Goal: Task Accomplishment & Management: Complete application form

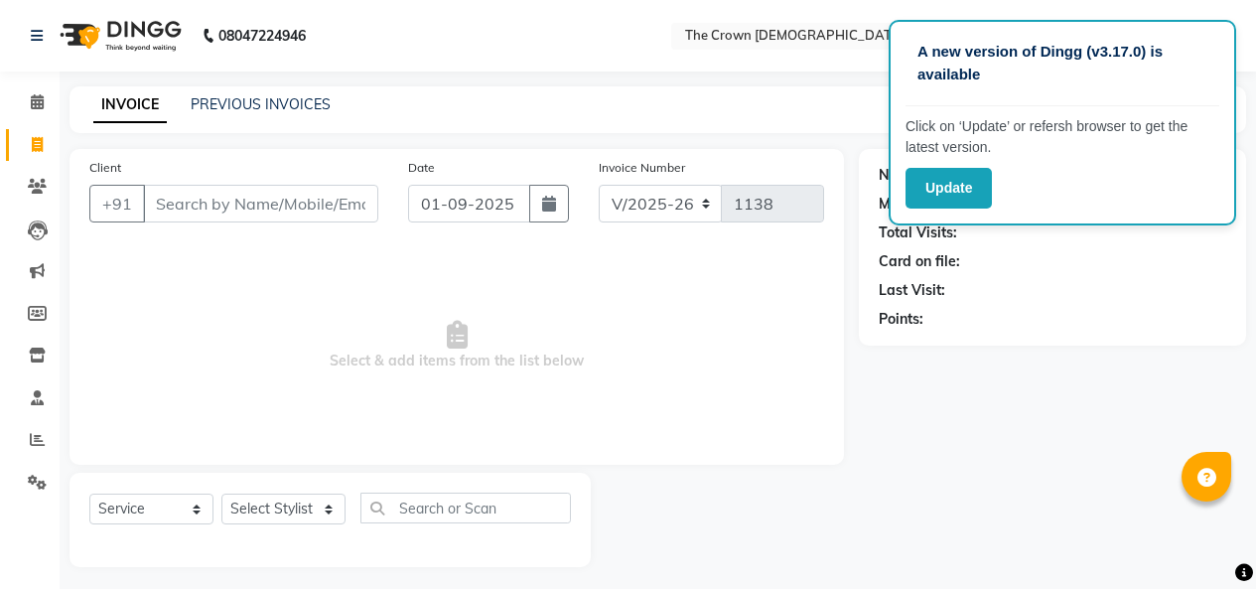
select select "7627"
select select "service"
click at [293, 515] on select "Select Stylist [PERSON_NAME] [PERSON_NAME] [PERSON_NAME] [PERSON_NAME] [PERSON_…" at bounding box center [283, 509] width 124 height 31
select select "67501"
click at [221, 494] on select "Select Stylist [PERSON_NAME] [PERSON_NAME] [PERSON_NAME] [PERSON_NAME] [PERSON_…" at bounding box center [283, 509] width 124 height 31
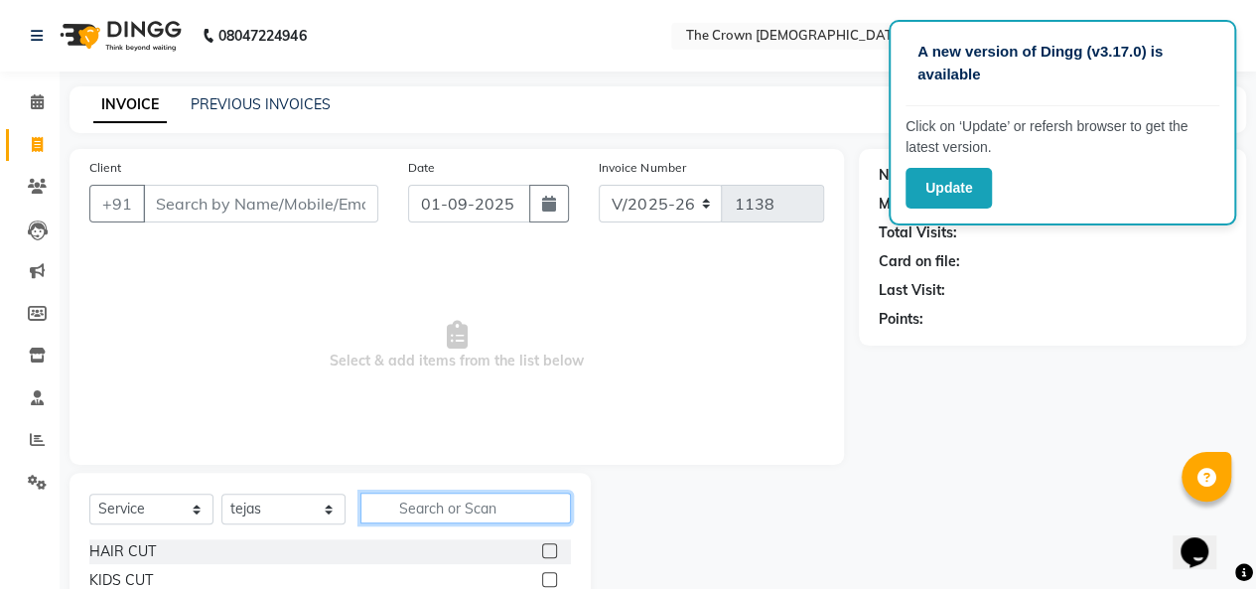
click at [430, 511] on input "text" at bounding box center [465, 508] width 211 height 31
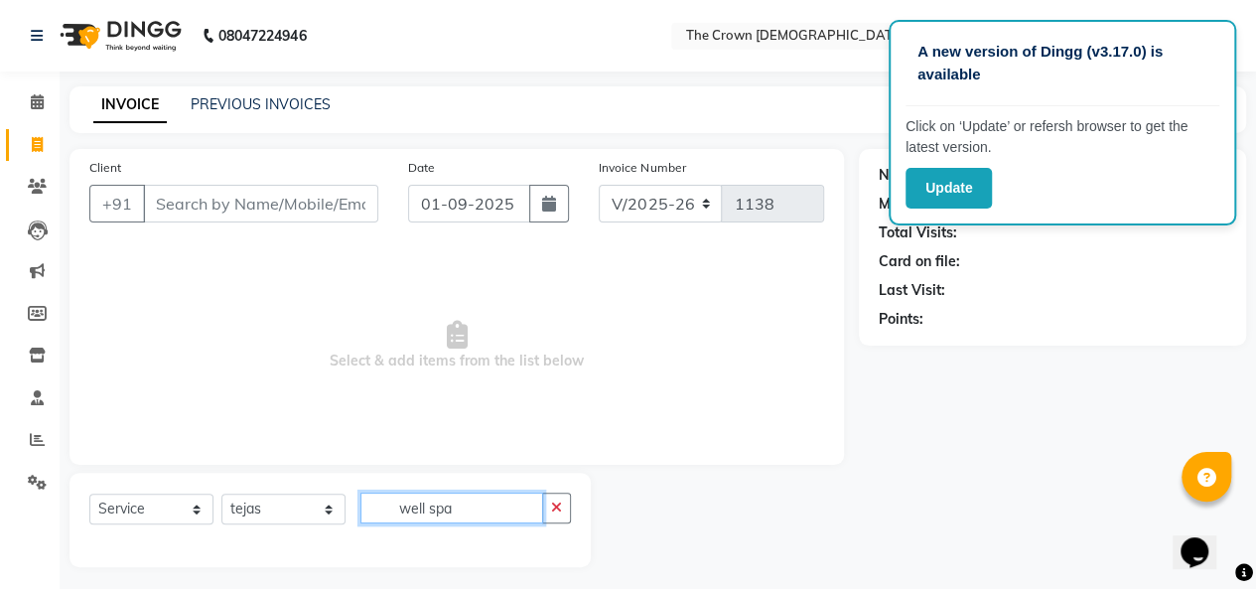
click at [474, 507] on input "well spa" at bounding box center [451, 508] width 183 height 31
type input "w"
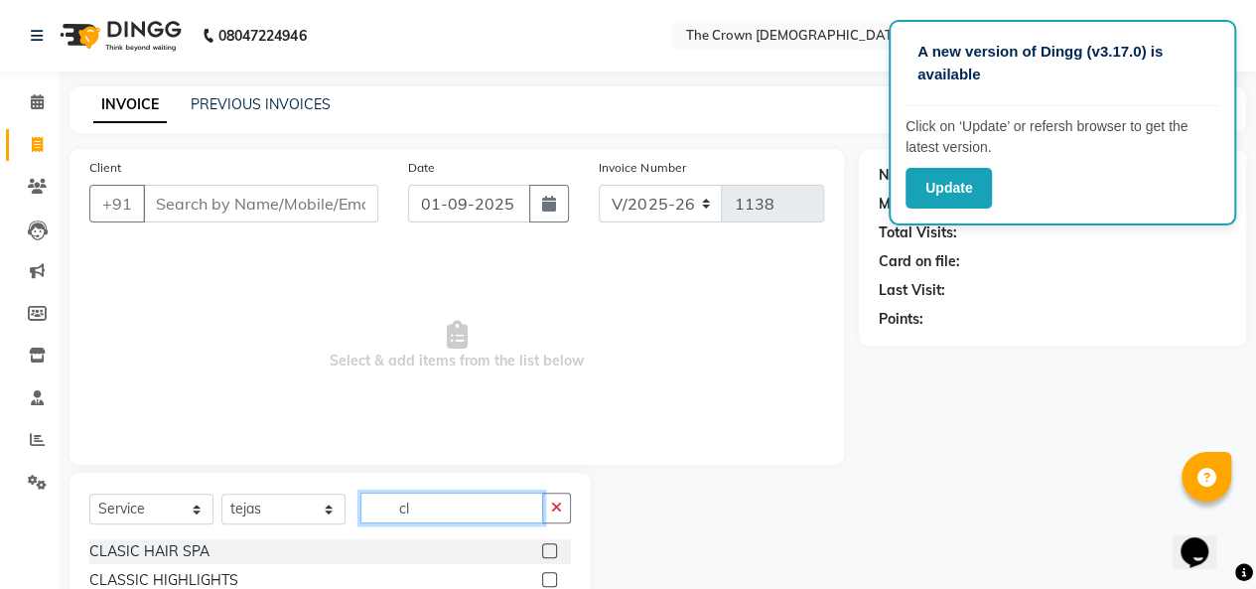
type input "c"
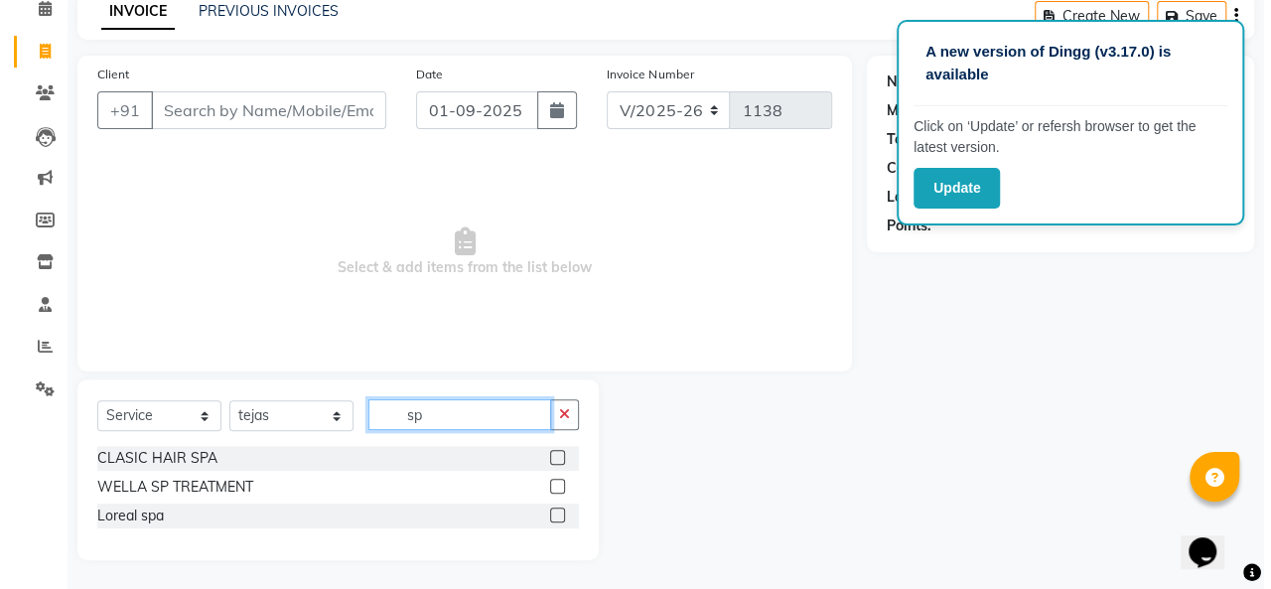
scroll to position [92, 0]
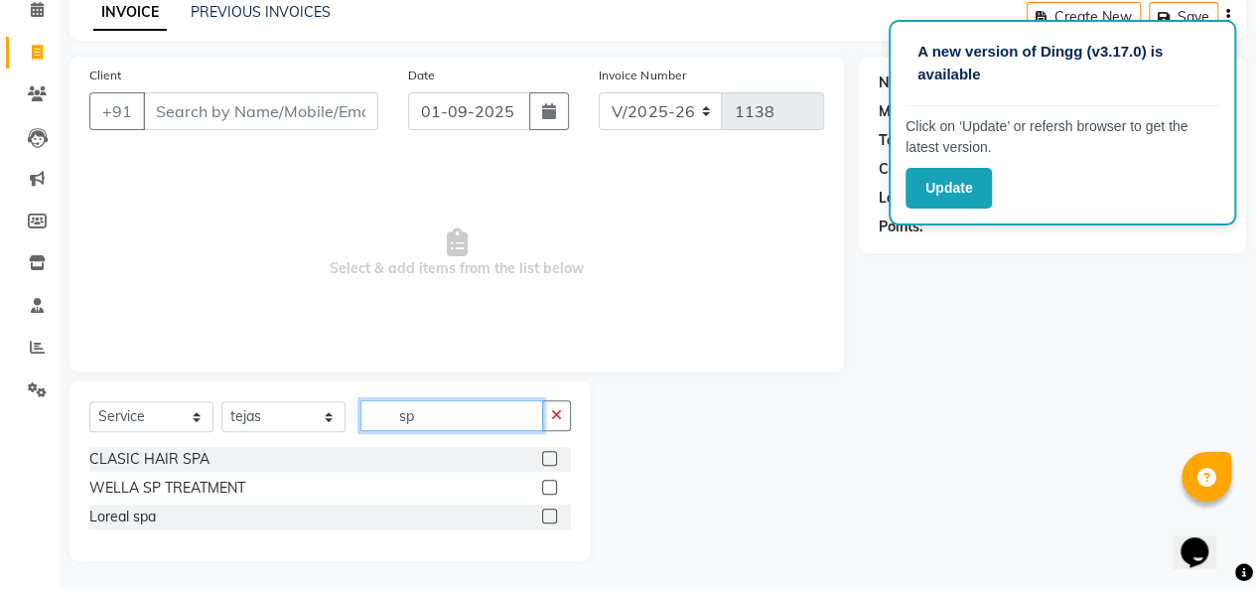
type input "sp"
click at [549, 486] on label at bounding box center [549, 487] width 15 height 15
click at [549, 486] on input "checkbox" at bounding box center [548, 488] width 13 height 13
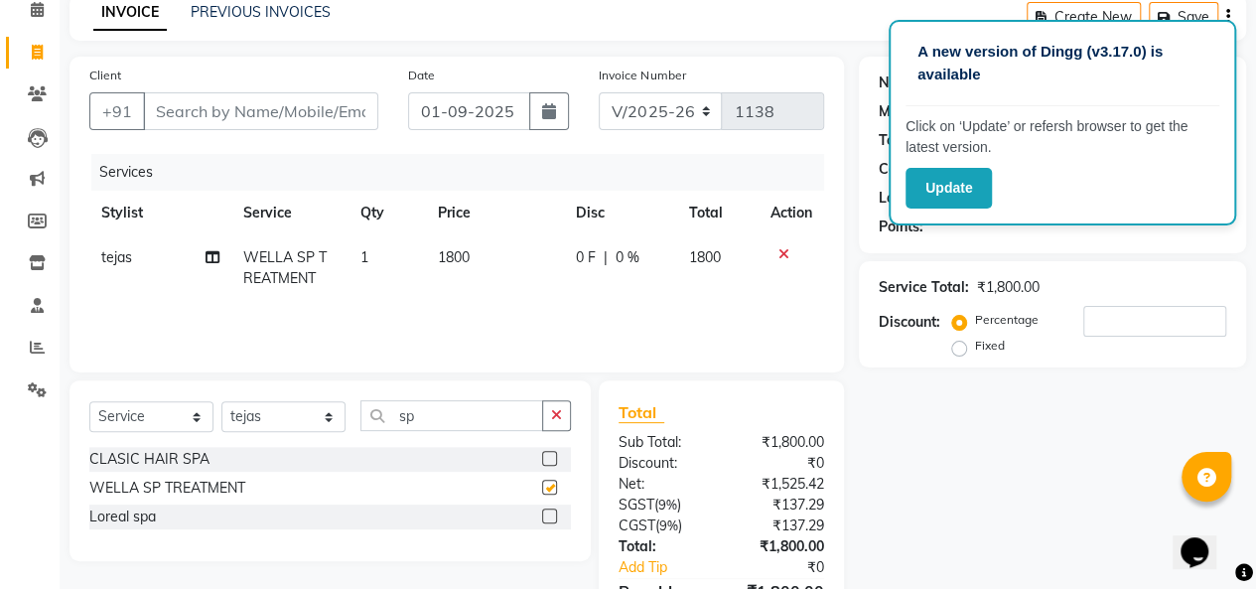
checkbox input "false"
click at [449, 248] on span "1800" at bounding box center [454, 257] width 32 height 18
select select "67501"
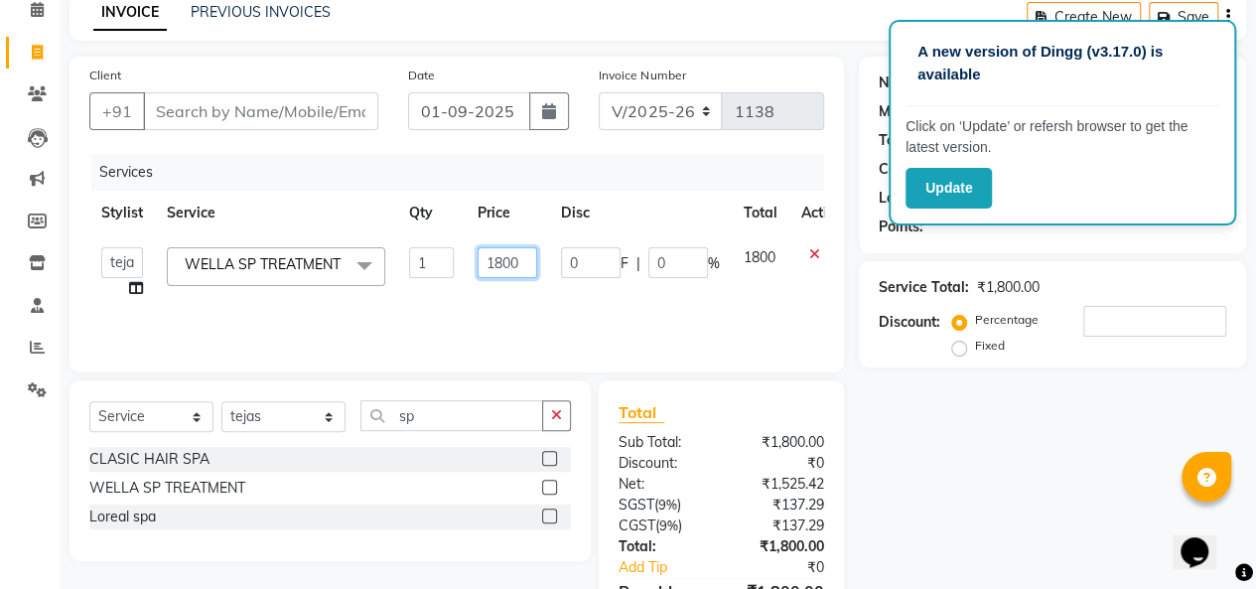
click at [500, 257] on input "1800" at bounding box center [508, 262] width 60 height 31
type input "1200"
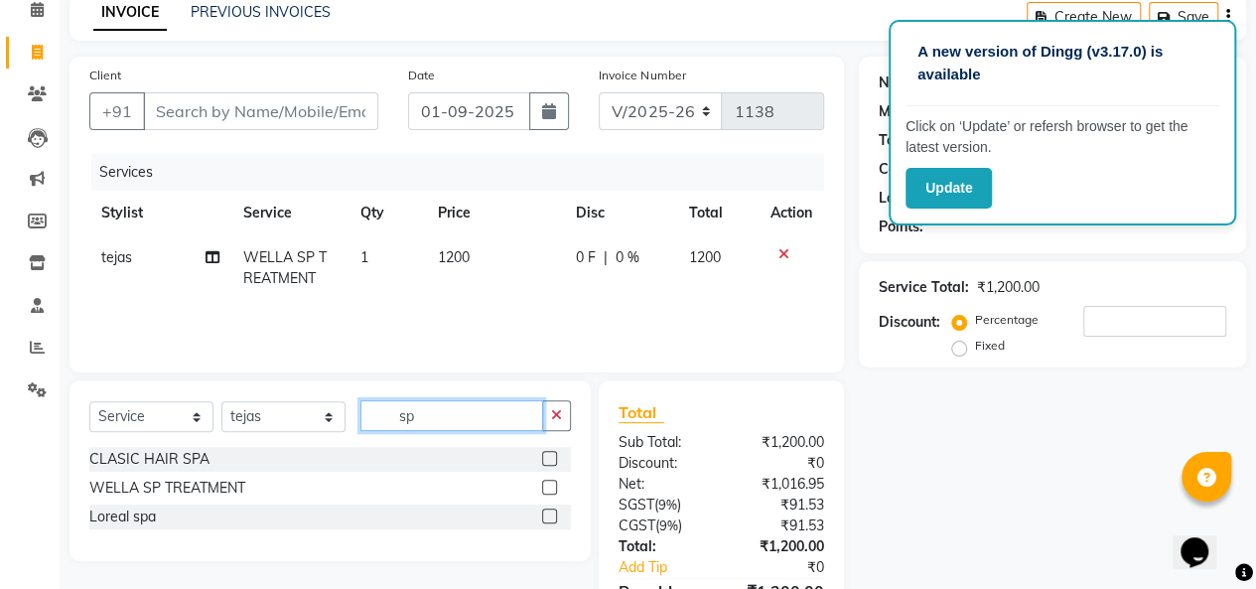
click at [508, 416] on input "sp" at bounding box center [451, 415] width 183 height 31
type input "s"
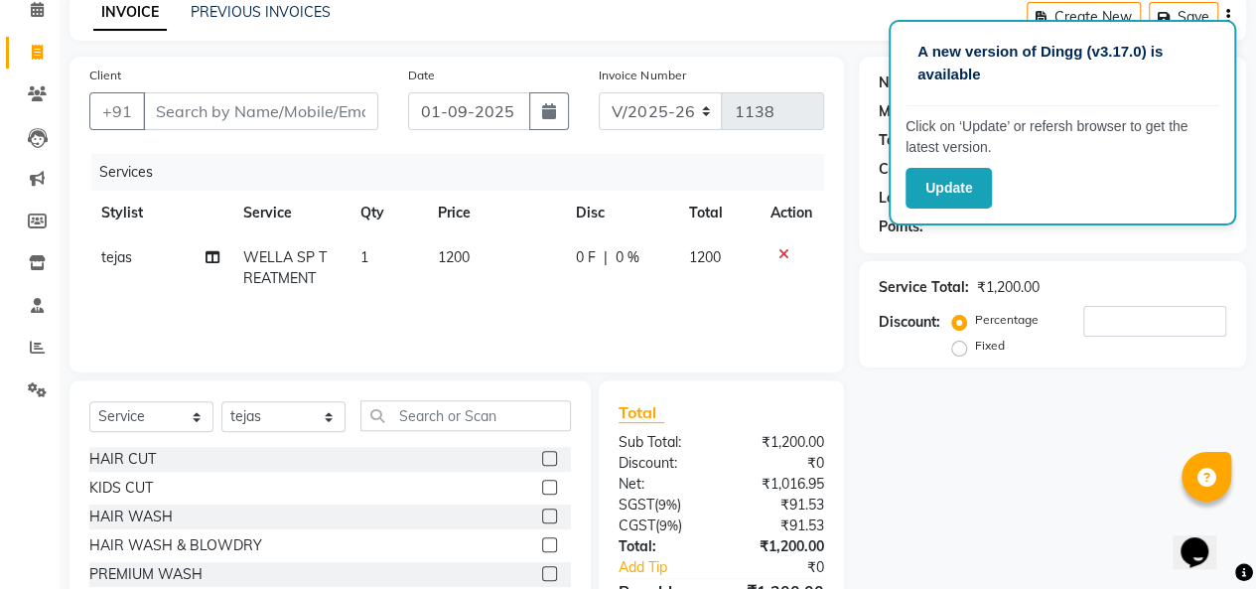
click at [542, 456] on label at bounding box center [549, 458] width 15 height 15
click at [542, 456] on input "checkbox" at bounding box center [548, 459] width 13 height 13
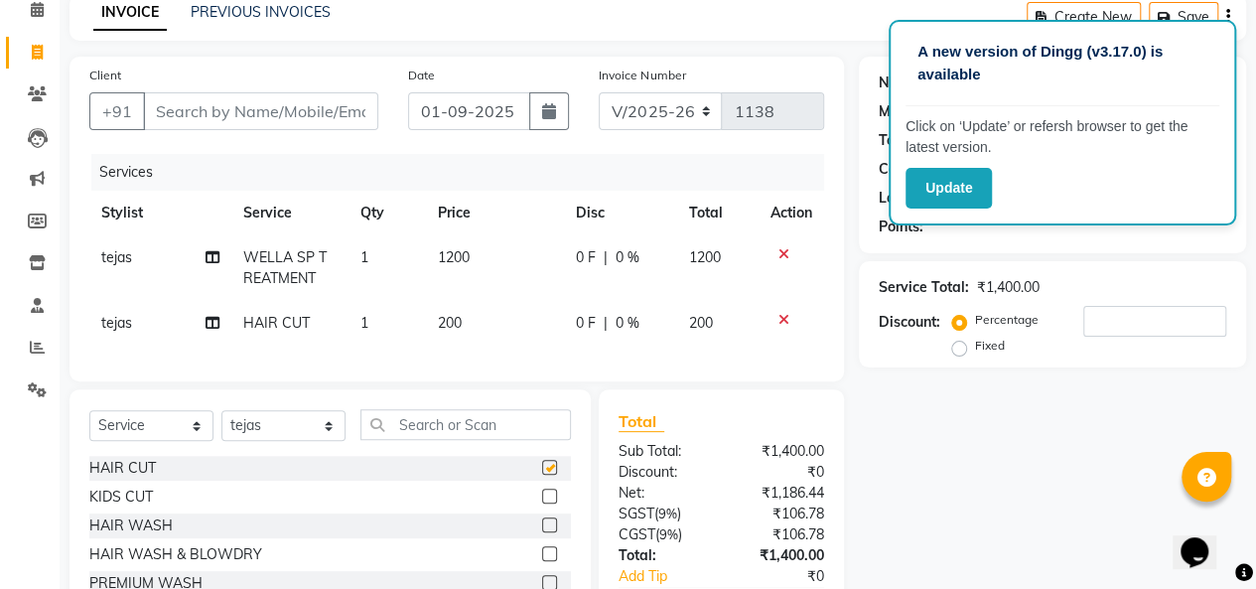
checkbox input "false"
click at [140, 441] on select "Select Service Product Membership Package Voucher Prepaid Gift Card" at bounding box center [151, 425] width 124 height 31
click at [316, 104] on input "Client" at bounding box center [260, 111] width 235 height 38
type input "9"
type input "0"
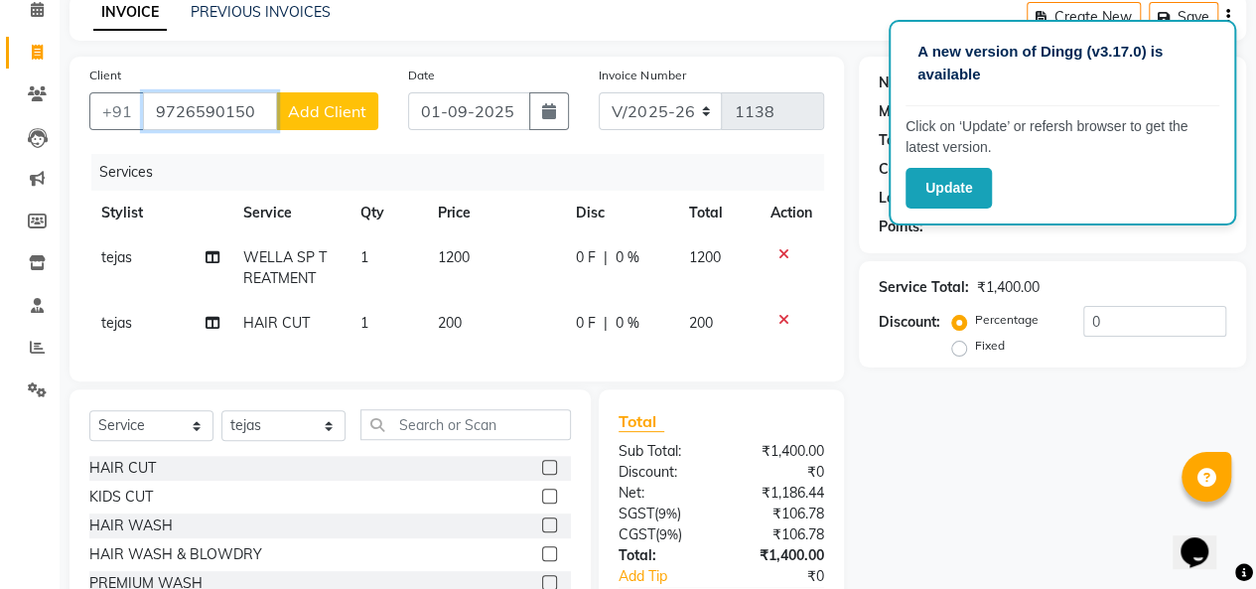
type input "9726590150"
click at [334, 102] on span "Add Client" at bounding box center [327, 111] width 78 height 20
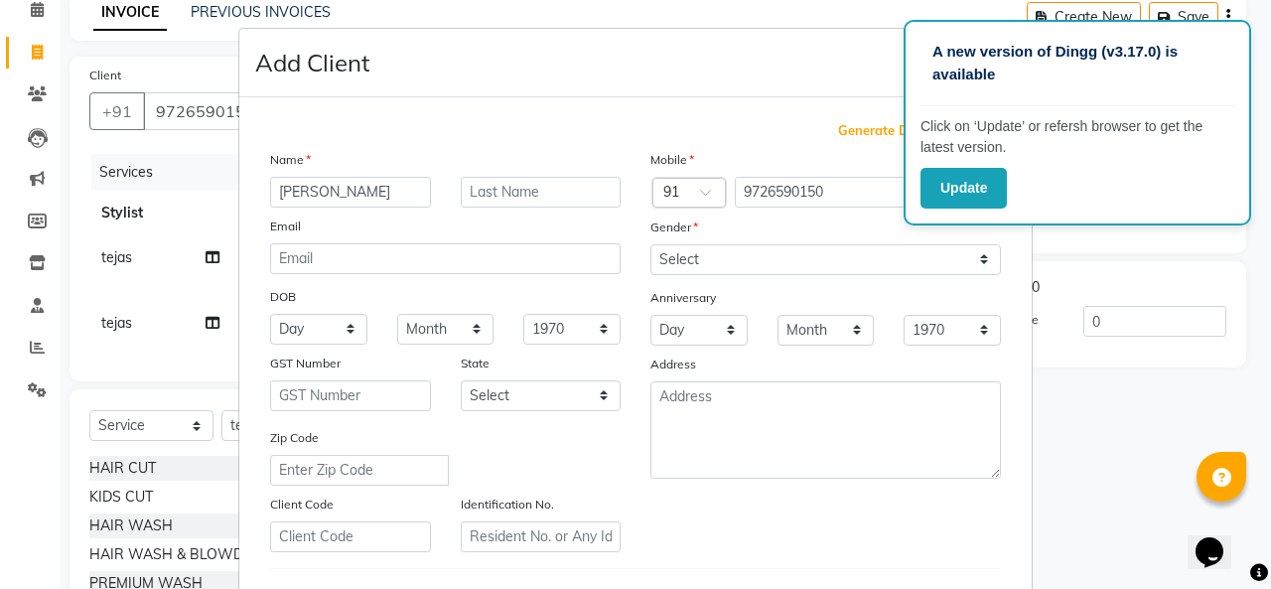
type input "[PERSON_NAME]"
click at [498, 191] on input "text" at bounding box center [541, 192] width 161 height 31
type input "[PERSON_NAME]"
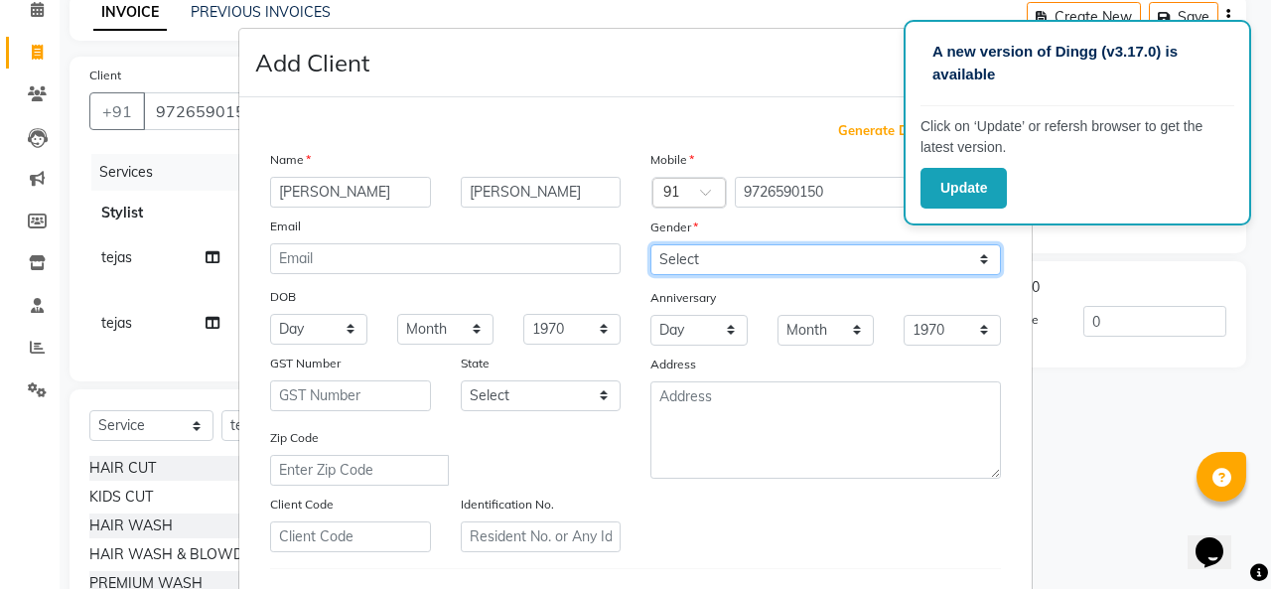
click at [653, 248] on select "Select [DEMOGRAPHIC_DATA] [DEMOGRAPHIC_DATA] Other Prefer Not To Say" at bounding box center [825, 259] width 351 height 31
select select "[DEMOGRAPHIC_DATA]"
click at [650, 244] on select "Select [DEMOGRAPHIC_DATA] [DEMOGRAPHIC_DATA] Other Prefer Not To Say" at bounding box center [825, 259] width 351 height 31
click at [1052, 450] on ngb-modal-window "Add Client Generate Dummy Number Name [PERSON_NAME] Email DOB Day 01 02 03 04 0…" at bounding box center [635, 294] width 1271 height 589
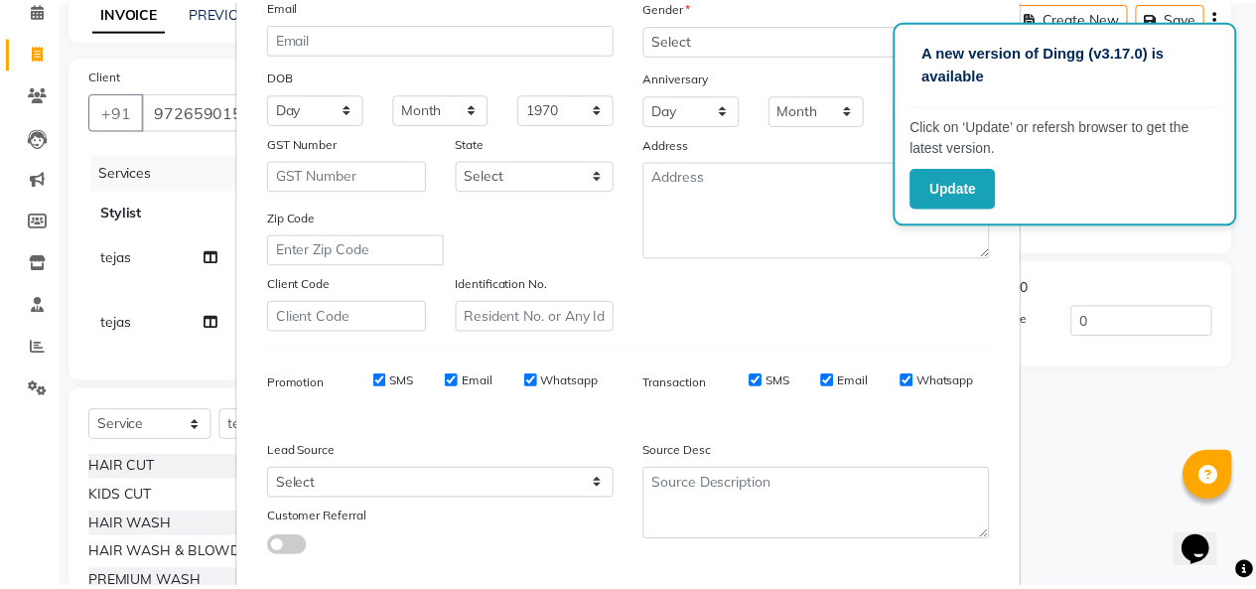
scroll to position [324, 0]
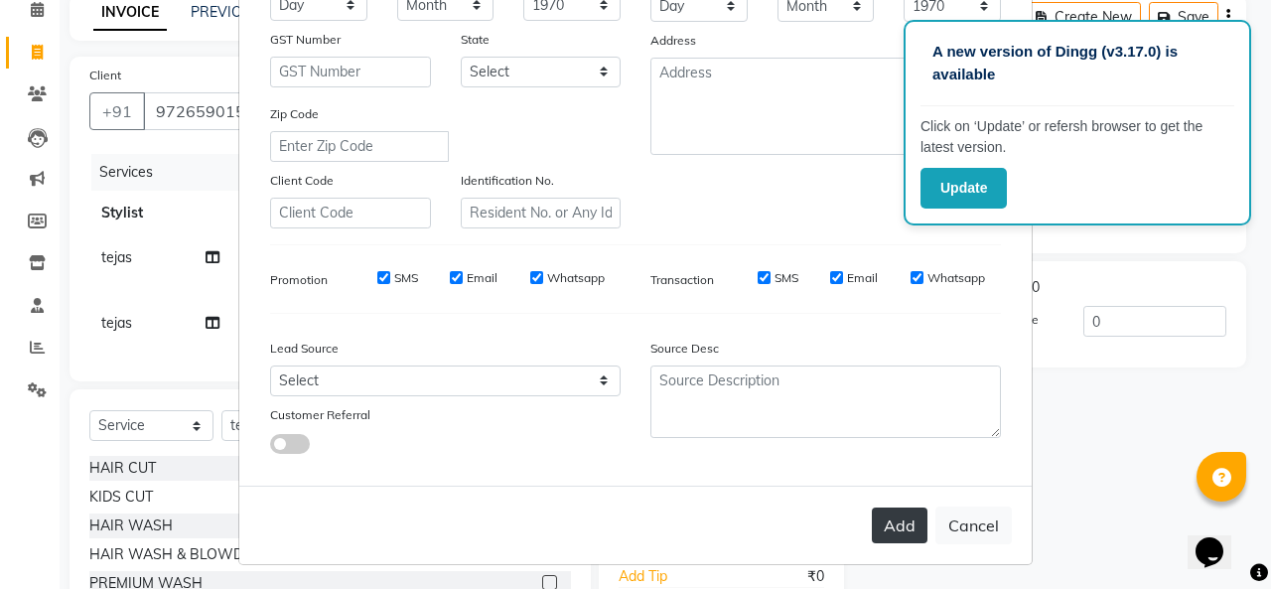
click at [892, 517] on button "Add" at bounding box center [900, 525] width 56 height 36
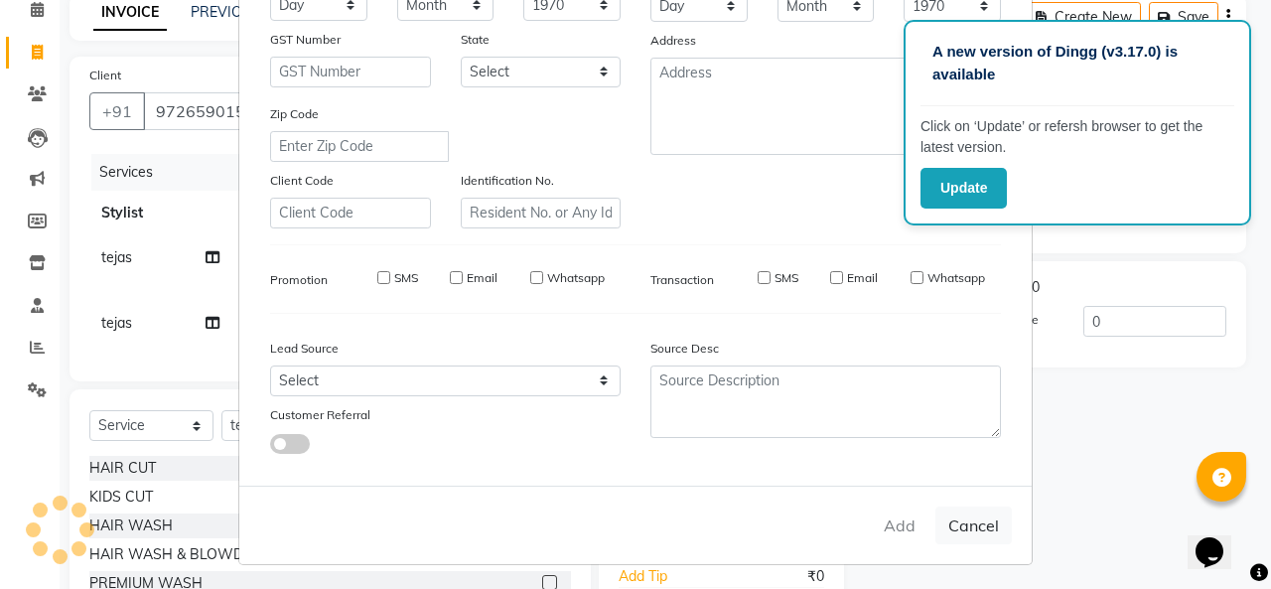
select select
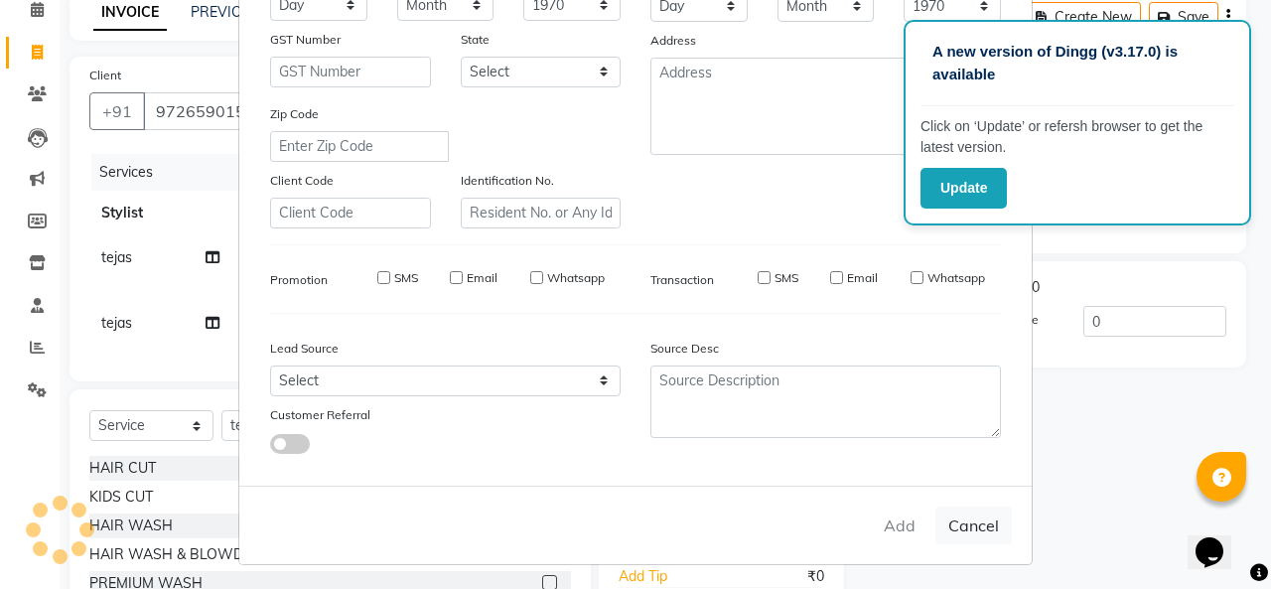
select select
checkbox input "false"
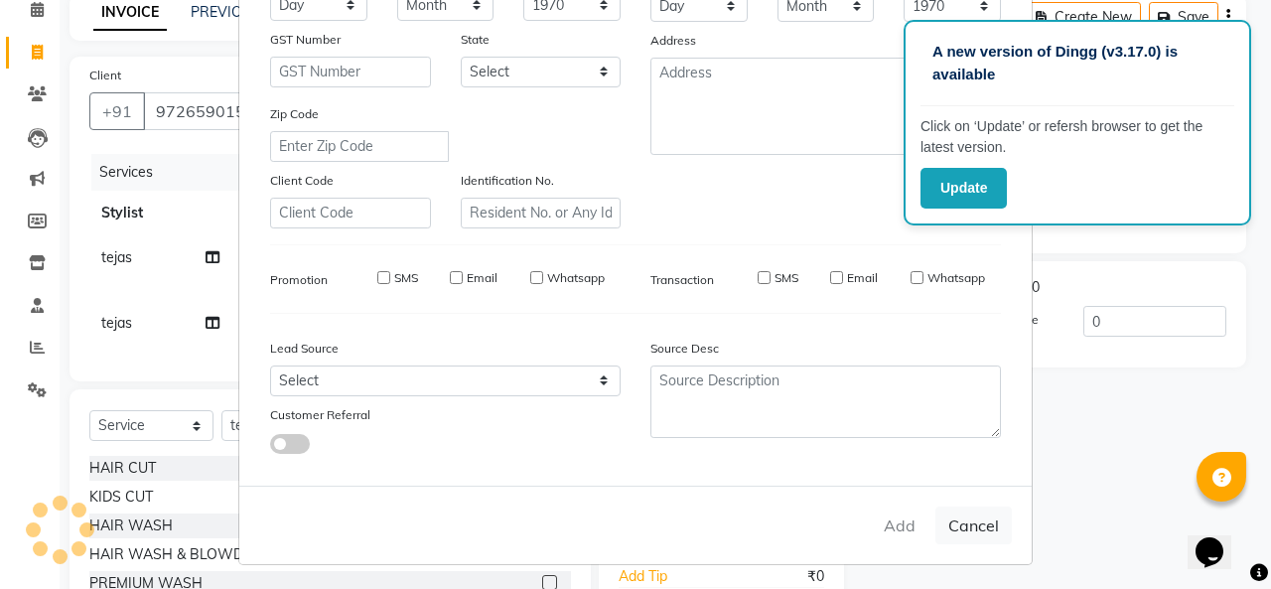
checkbox input "false"
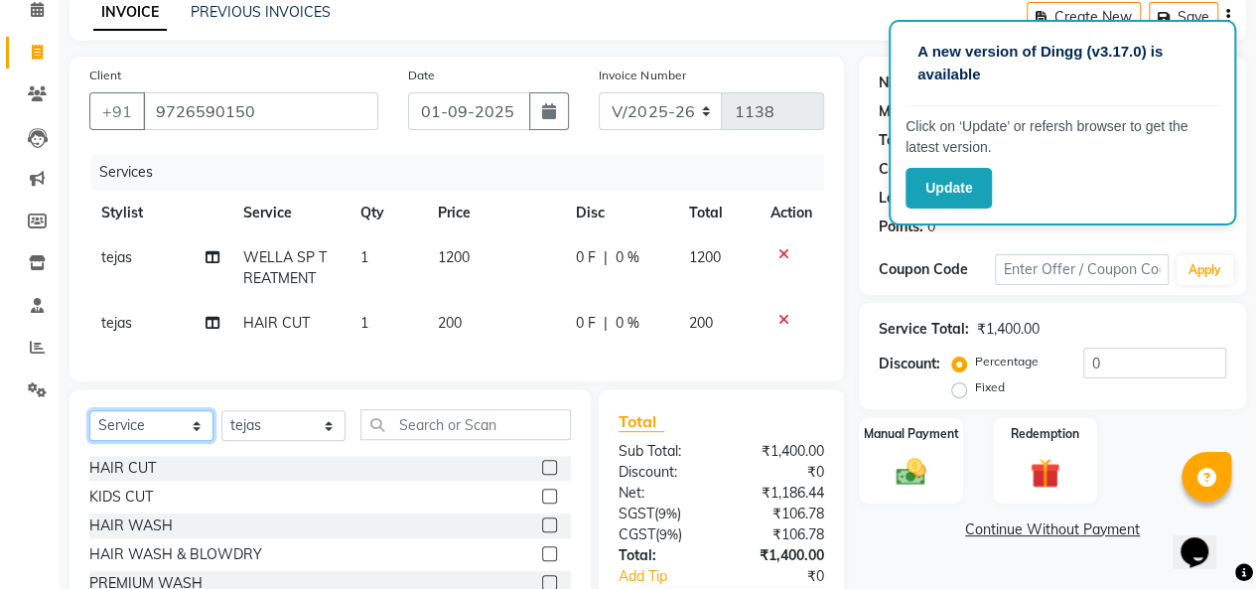
click at [113, 441] on select "Select Service Product Membership Package Voucher Prepaid Gift Card" at bounding box center [151, 425] width 124 height 31
select select "product"
click at [89, 425] on select "Select Service Product Membership Package Voucher Prepaid Gift Card" at bounding box center [151, 425] width 124 height 31
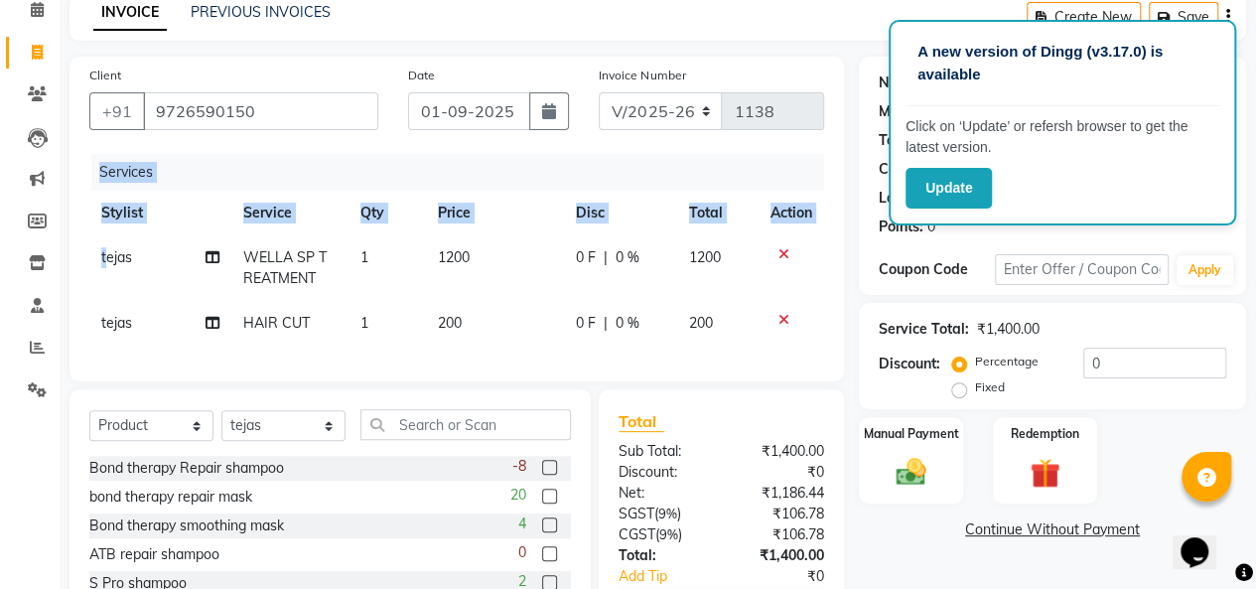
drag, startPoint x: 107, startPoint y: 279, endPoint x: 426, endPoint y: 357, distance: 328.3
click at [426, 357] on div "Services Stylist Service Qty Price Disc Total Action tejas WELLA SP TREATMENT 1…" at bounding box center [456, 258] width 735 height 208
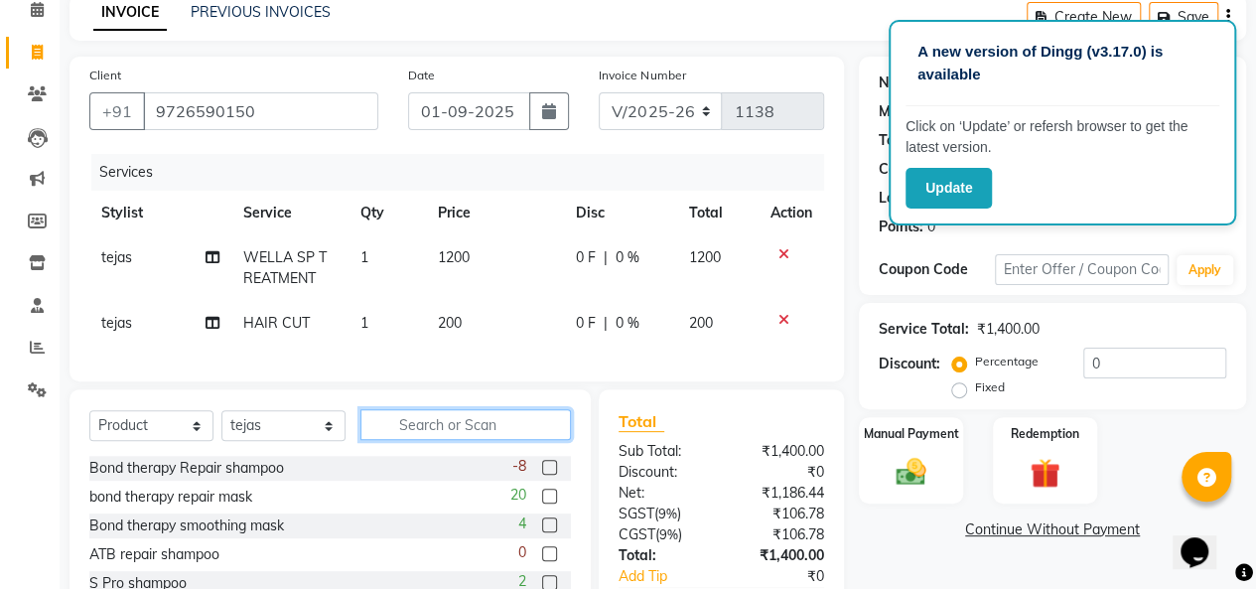
click at [460, 440] on input "text" at bounding box center [465, 424] width 211 height 31
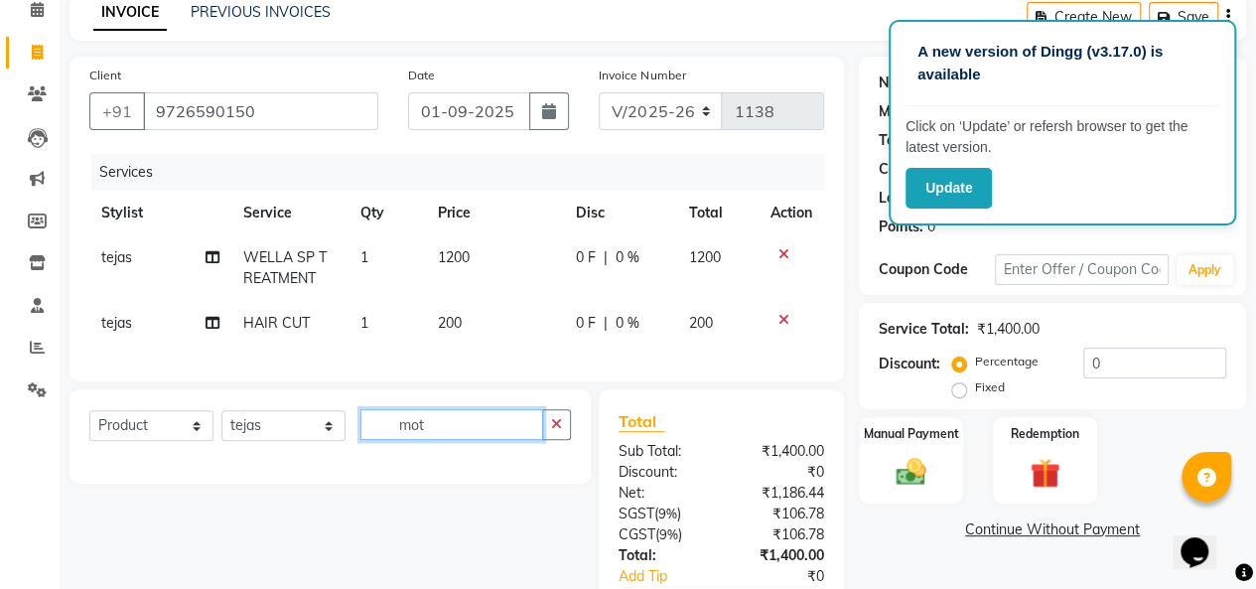
click at [445, 434] on input "mot" at bounding box center [451, 424] width 183 height 31
type input "m"
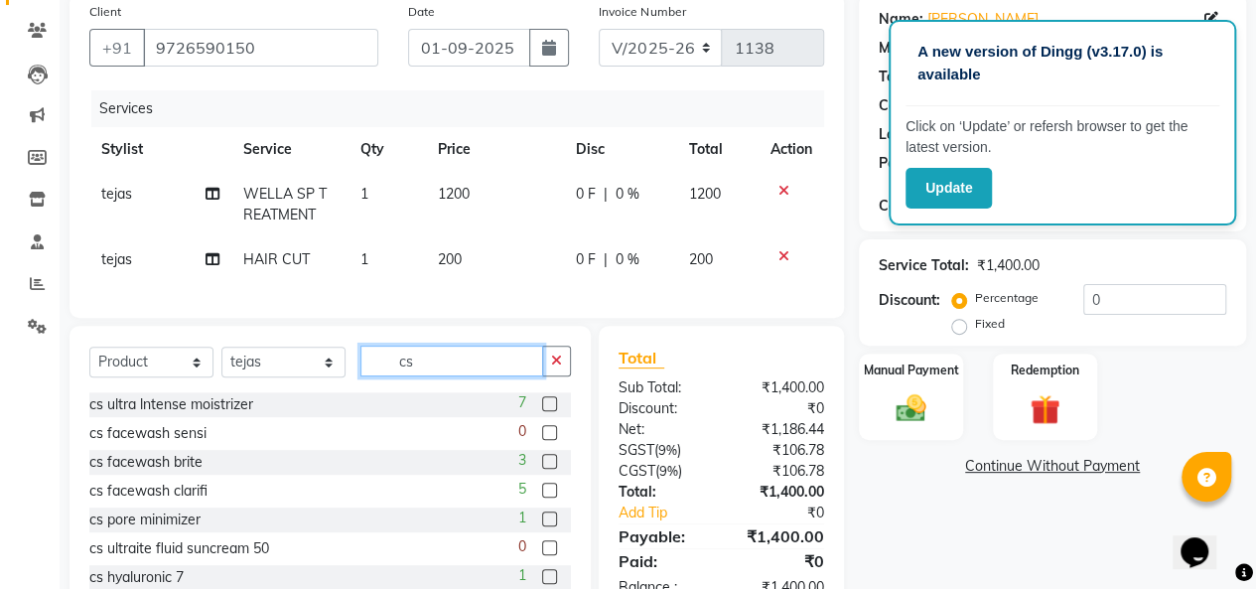
scroll to position [150, 0]
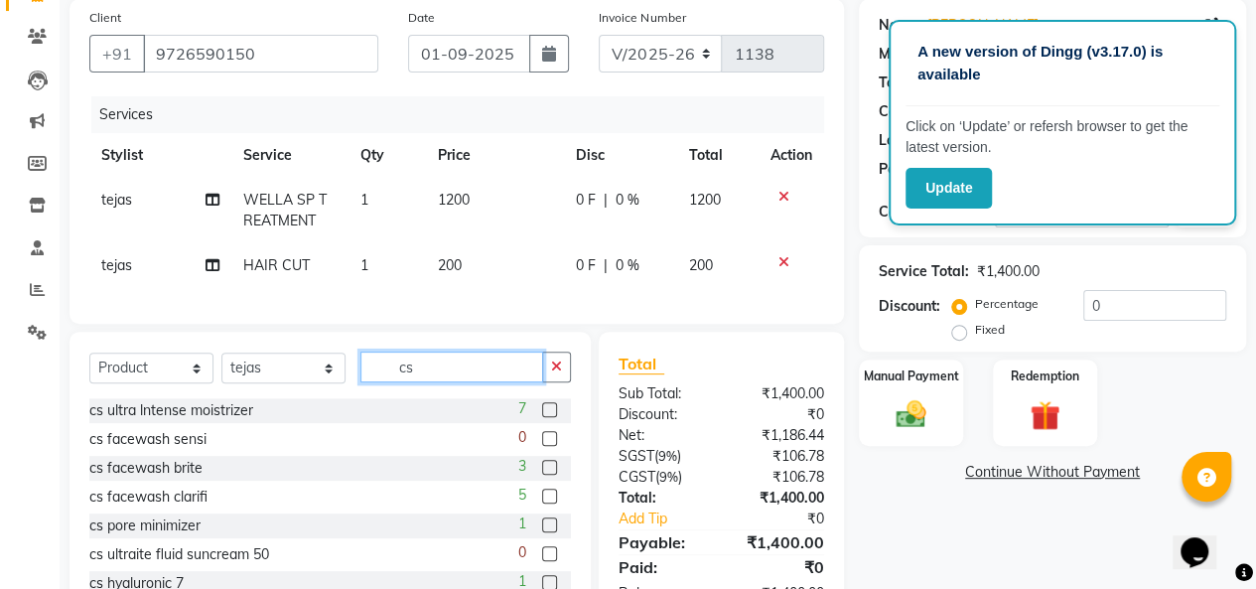
type input "cs"
click at [542, 417] on label at bounding box center [549, 409] width 15 height 15
click at [542, 417] on input "checkbox" at bounding box center [548, 410] width 13 height 13
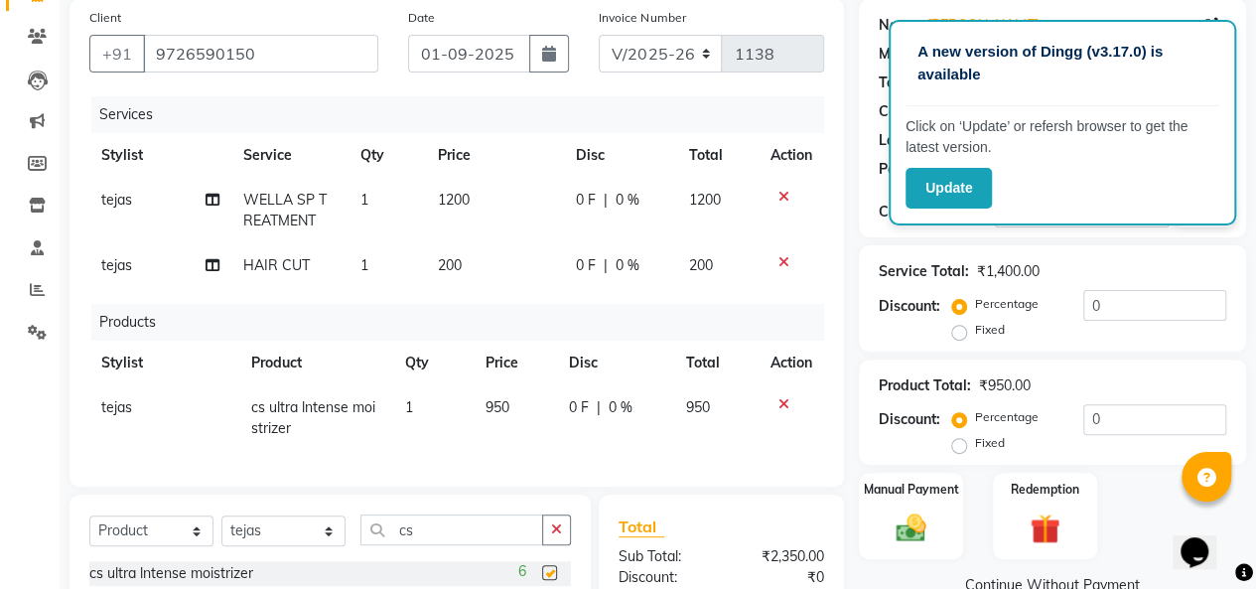
checkbox input "false"
click at [524, 408] on td "950" at bounding box center [514, 418] width 83 height 66
select select "67501"
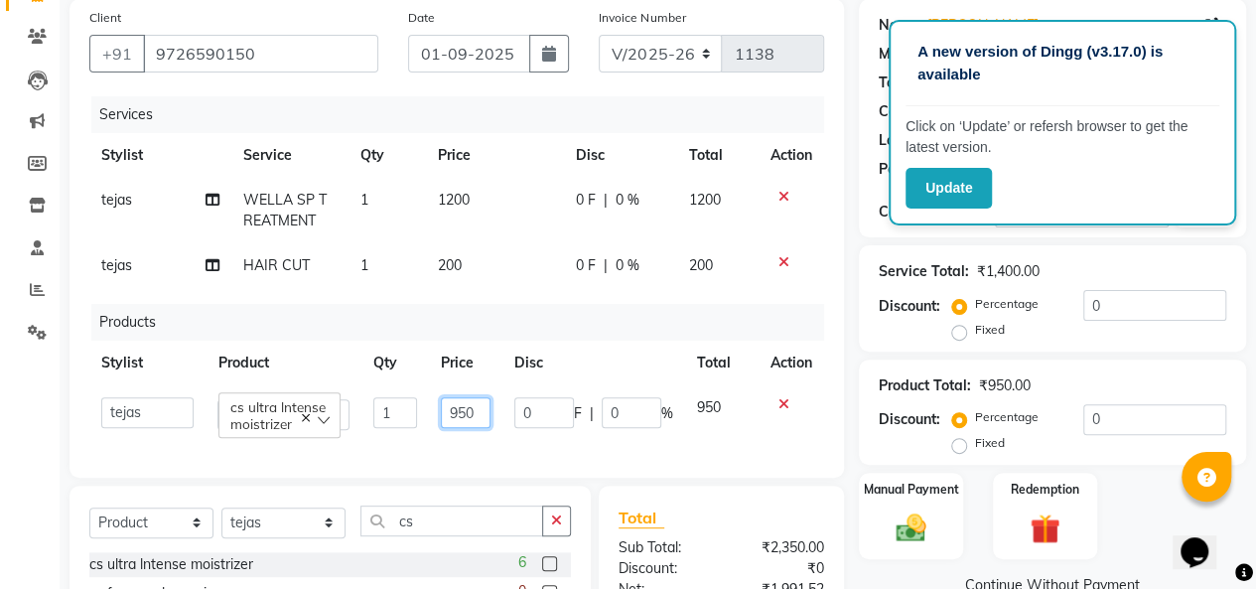
click at [475, 409] on input "950" at bounding box center [466, 412] width 50 height 31
type input "900"
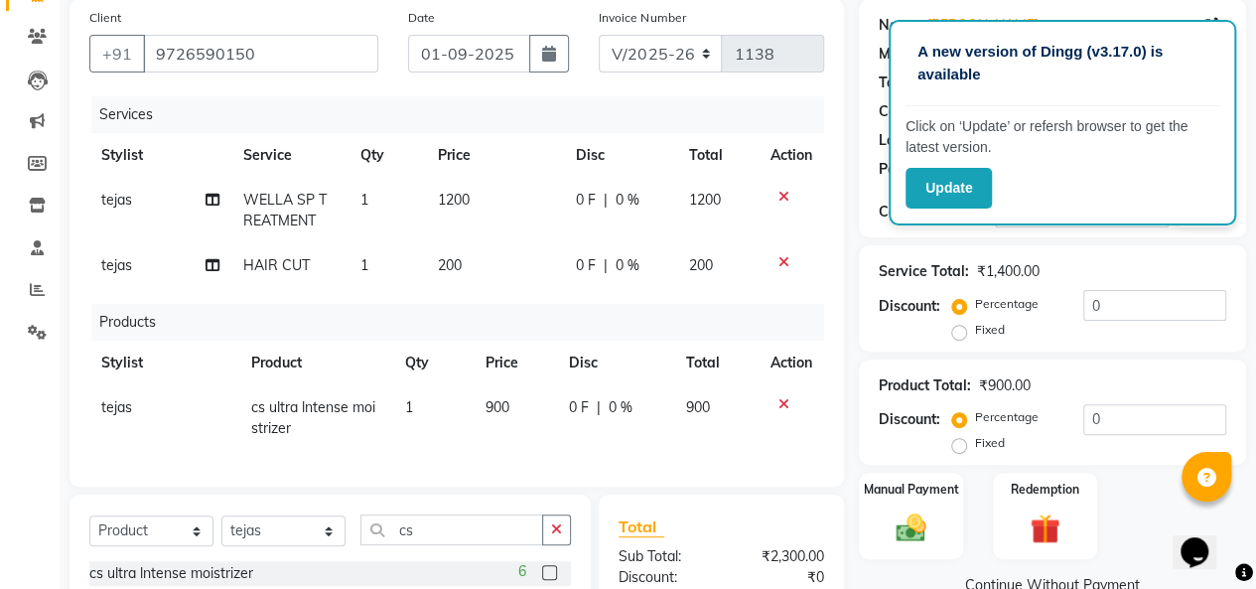
click at [806, 426] on td at bounding box center [792, 418] width 66 height 66
click at [882, 516] on div "Manual Payment" at bounding box center [911, 516] width 108 height 90
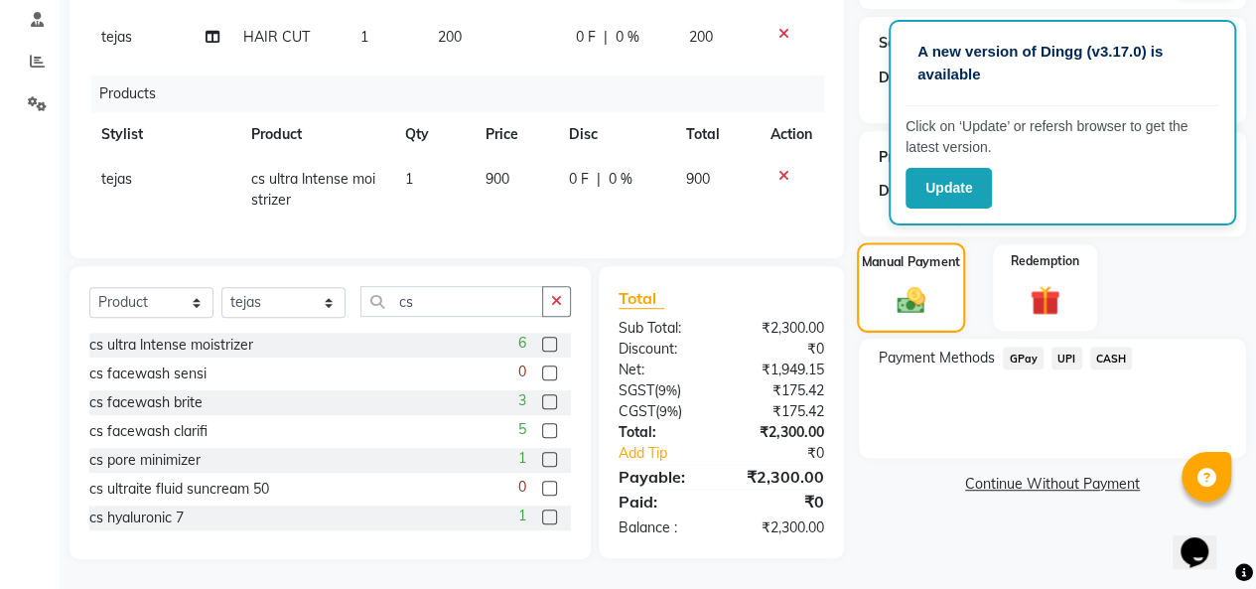
scroll to position [392, 0]
click at [1118, 348] on span "CASH" at bounding box center [1111, 358] width 43 height 23
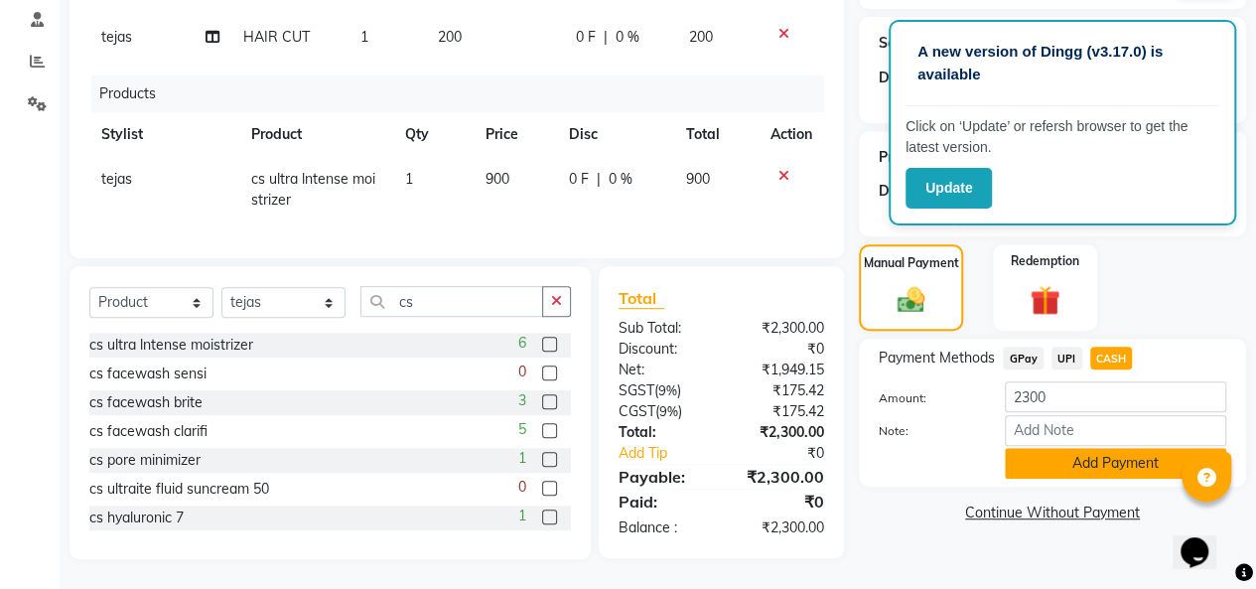
click at [1073, 458] on button "Add Payment" at bounding box center [1115, 463] width 221 height 31
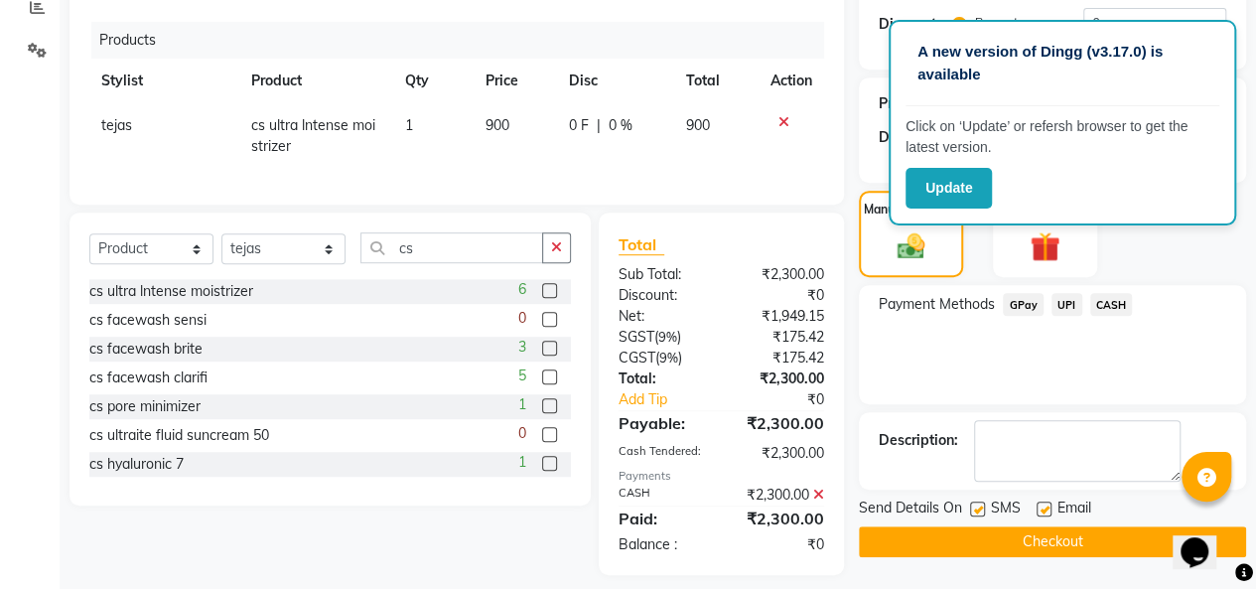
scroll to position [461, 0]
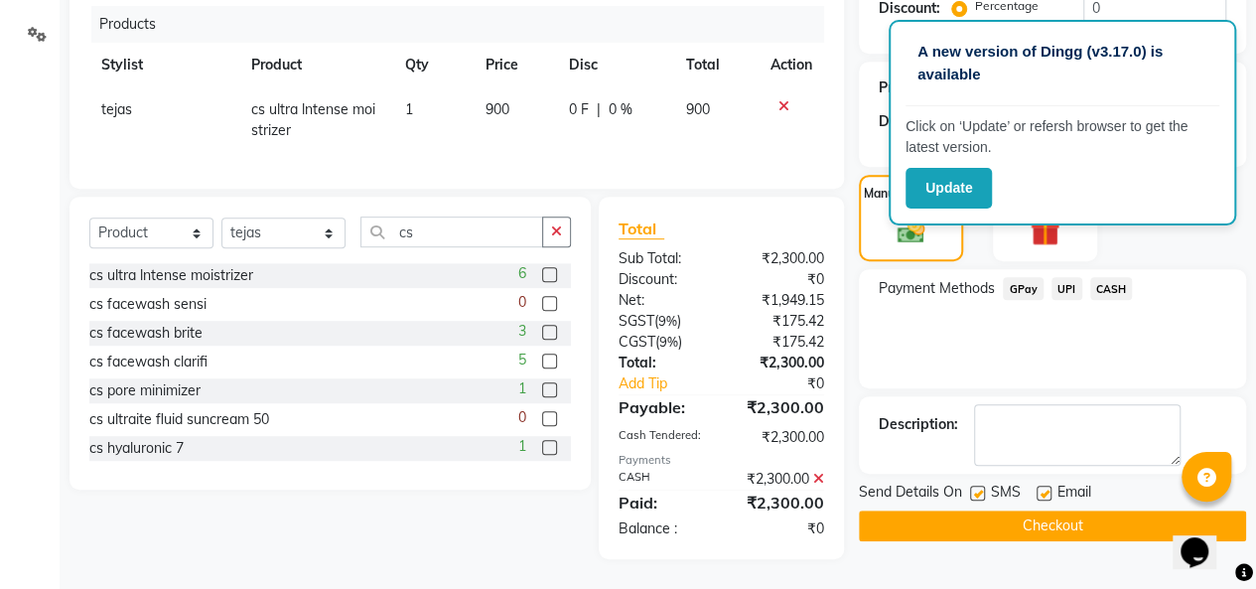
click at [1042, 486] on label at bounding box center [1044, 493] width 15 height 15
click at [1042, 488] on input "checkbox" at bounding box center [1043, 494] width 13 height 13
checkbox input "false"
click at [1027, 510] on button "Checkout" at bounding box center [1052, 525] width 387 height 31
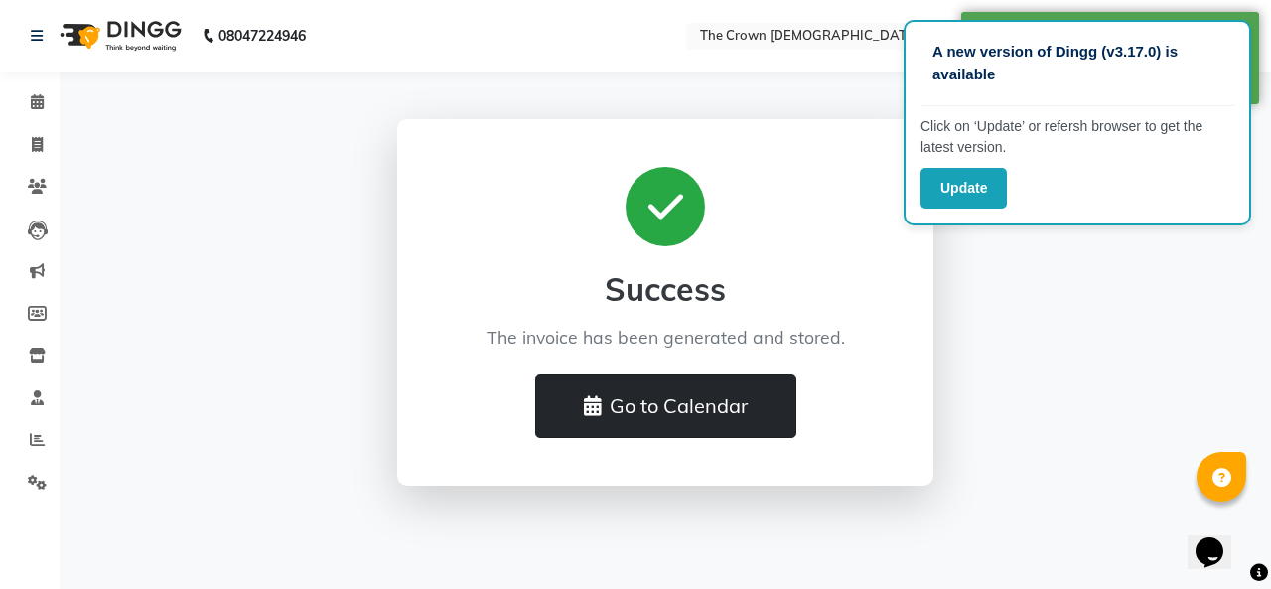
click at [739, 398] on button "Go to Calendar" at bounding box center [665, 406] width 261 height 64
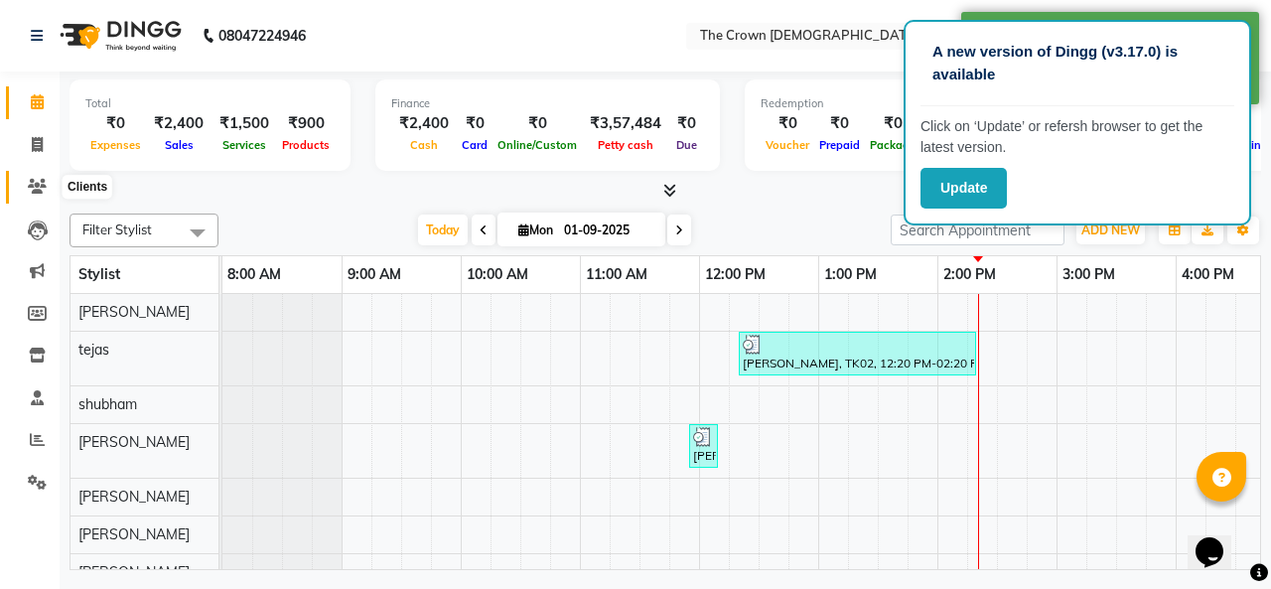
click at [32, 187] on icon at bounding box center [37, 186] width 19 height 15
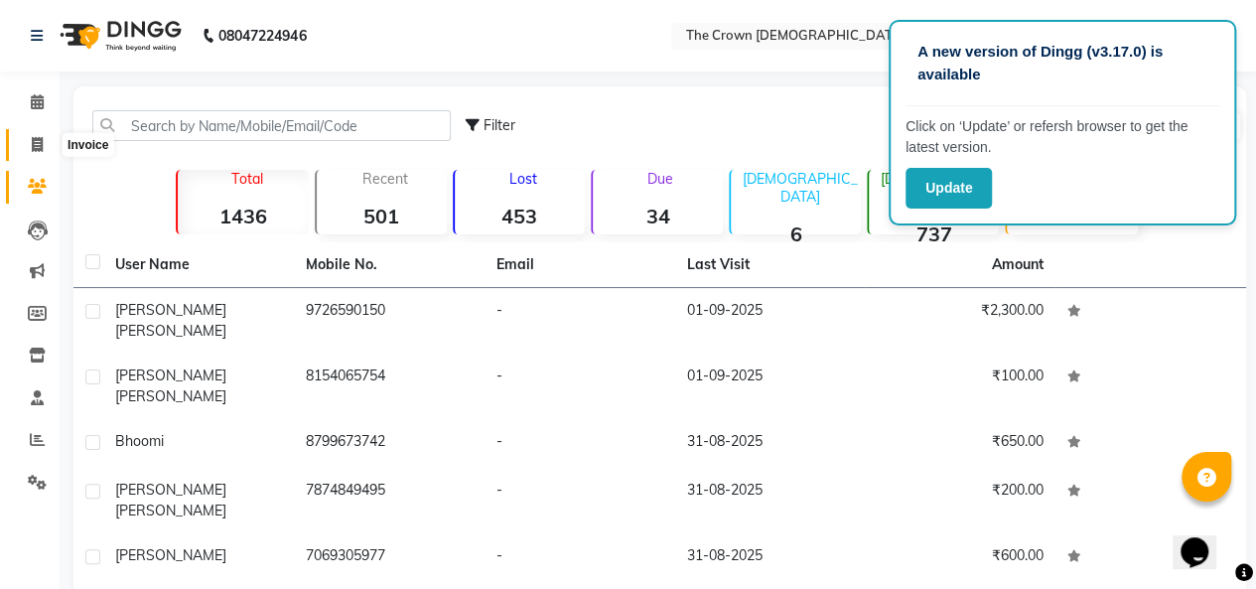
click at [36, 142] on icon at bounding box center [37, 144] width 11 height 15
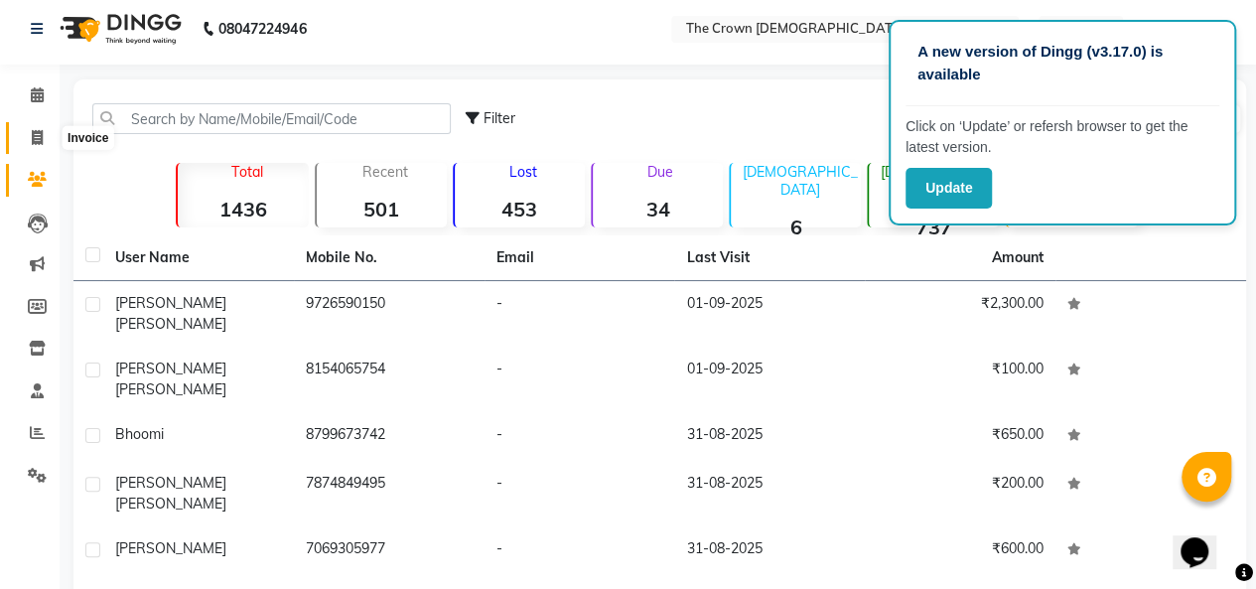
select select "7627"
select select "service"
